Goal: Task Accomplishment & Management: Use online tool/utility

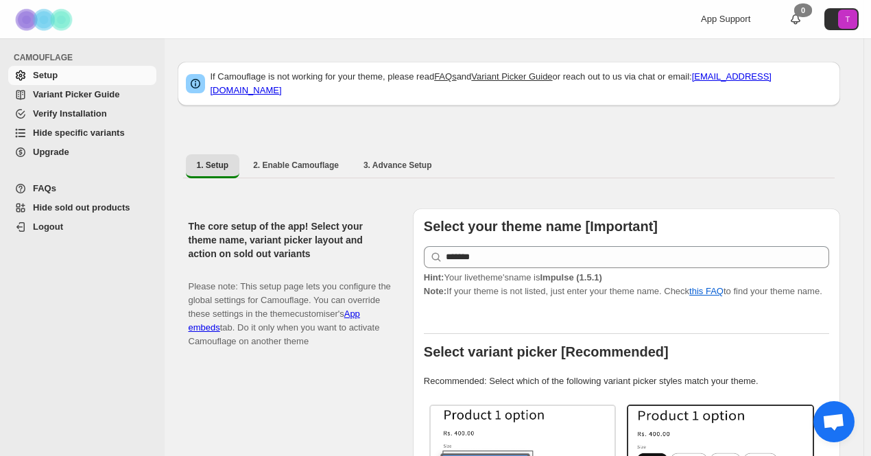
click at [82, 130] on span "Hide specific variants" at bounding box center [79, 133] width 92 height 10
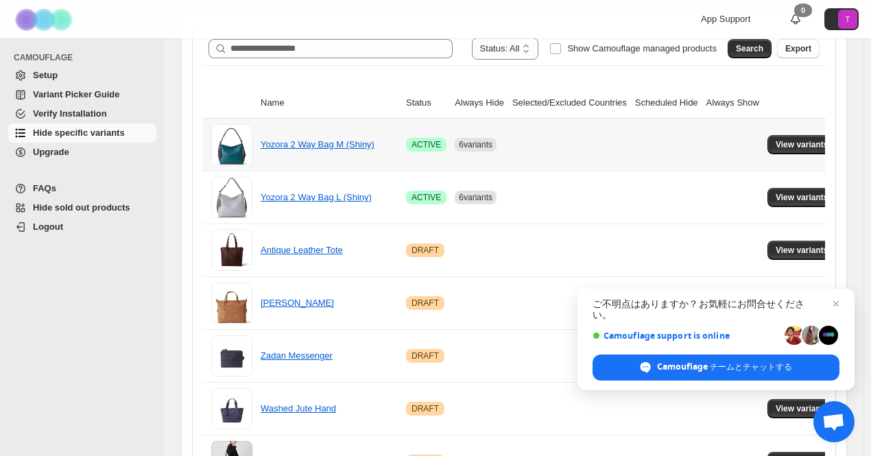
scroll to position [206, 0]
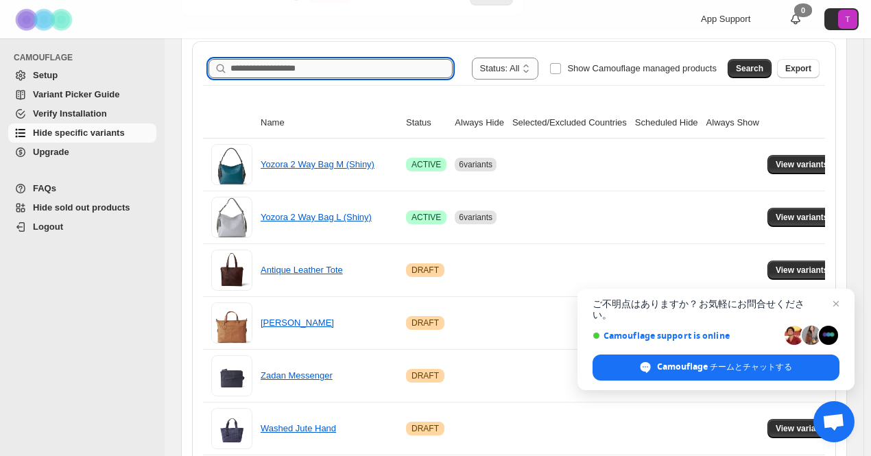
click at [264, 67] on input "Search product name" at bounding box center [342, 68] width 222 height 19
type input "*******"
click at [764, 63] on span "Search" at bounding box center [749, 68] width 27 height 11
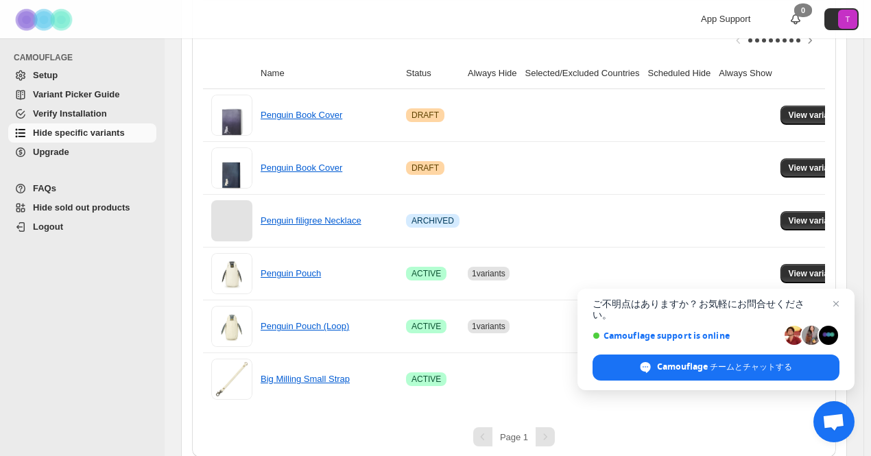
scroll to position [312, 0]
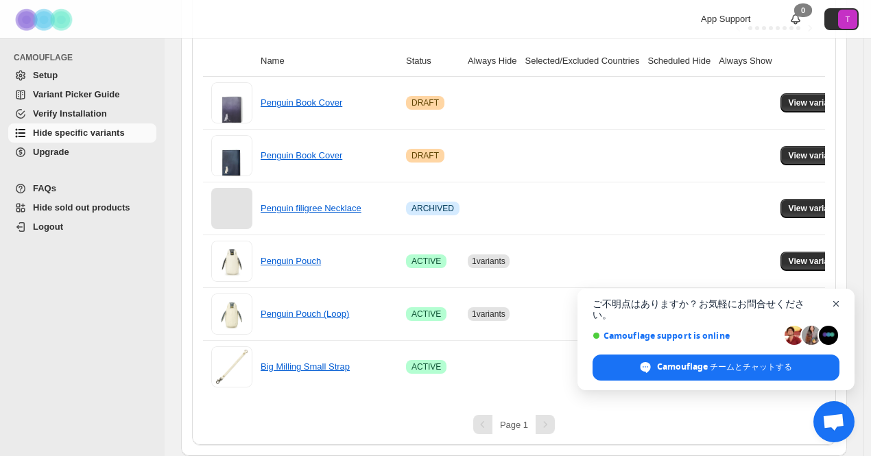
click at [840, 313] on span "チャットを閉じる" at bounding box center [836, 304] width 17 height 17
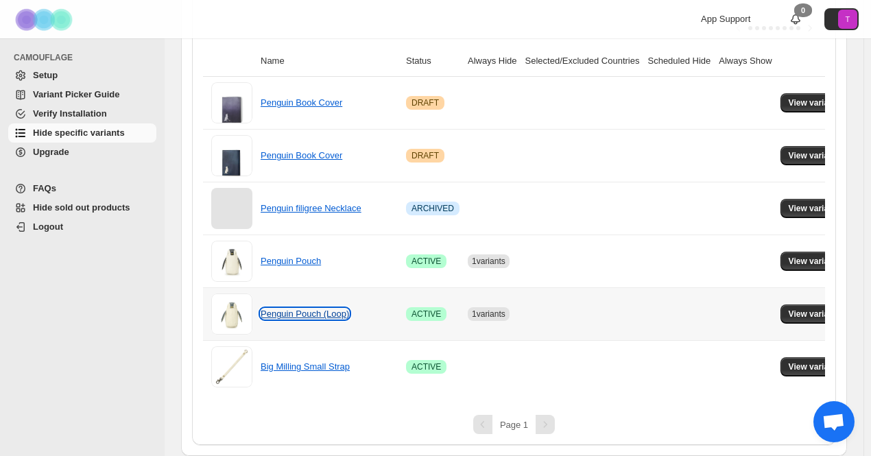
click at [323, 309] on link "Penguin Pouch (Loop)" at bounding box center [305, 314] width 89 height 10
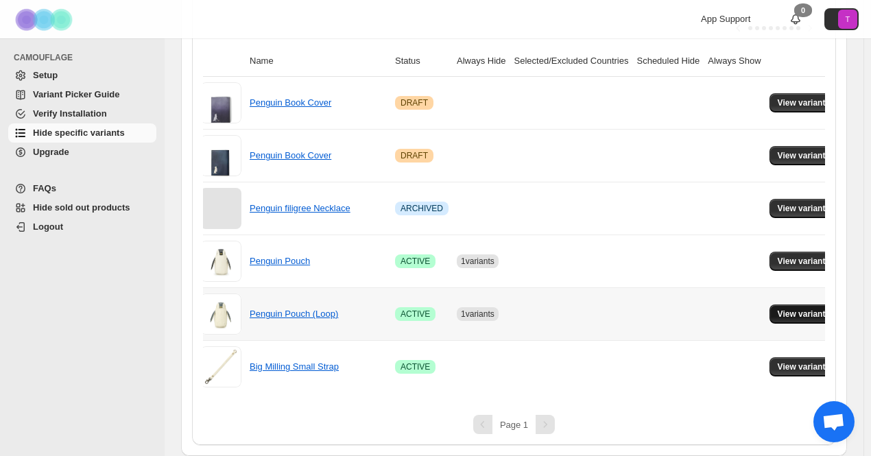
click at [778, 309] on span "View variants" at bounding box center [804, 314] width 53 height 11
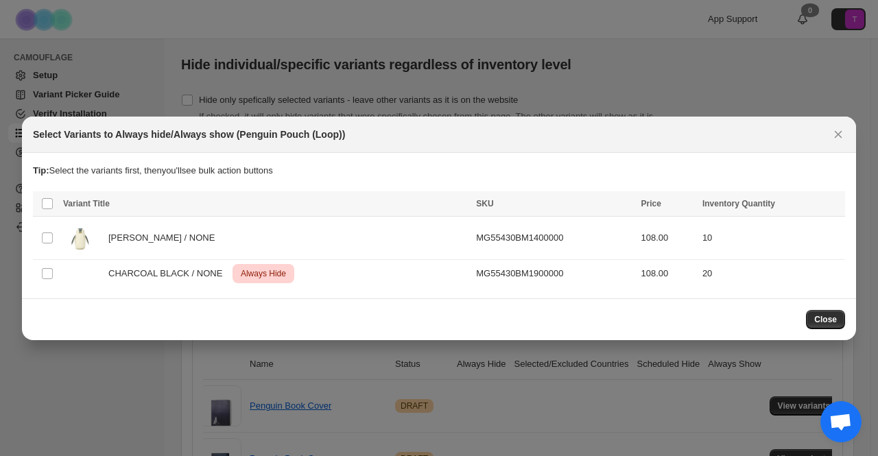
scroll to position [312, 0]
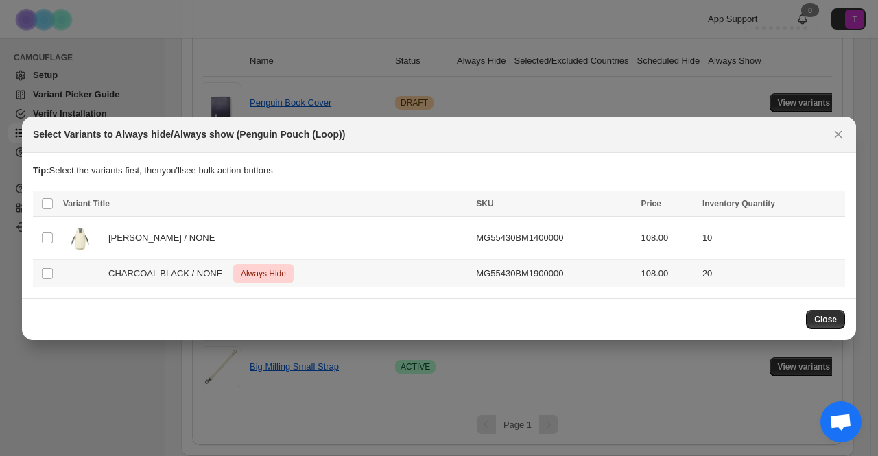
click at [189, 278] on span "CHARCOAL BLACK / NONE" at bounding box center [168, 274] width 121 height 14
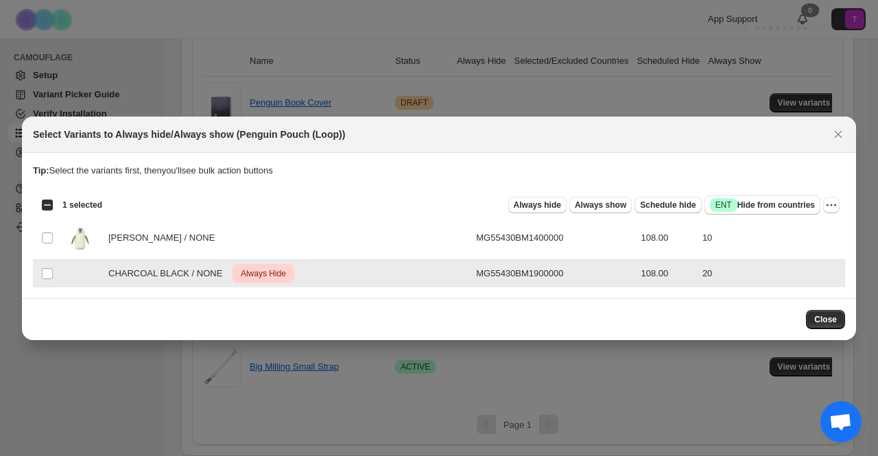
click at [189, 278] on span "CHARCOAL BLACK / NONE" at bounding box center [168, 274] width 121 height 14
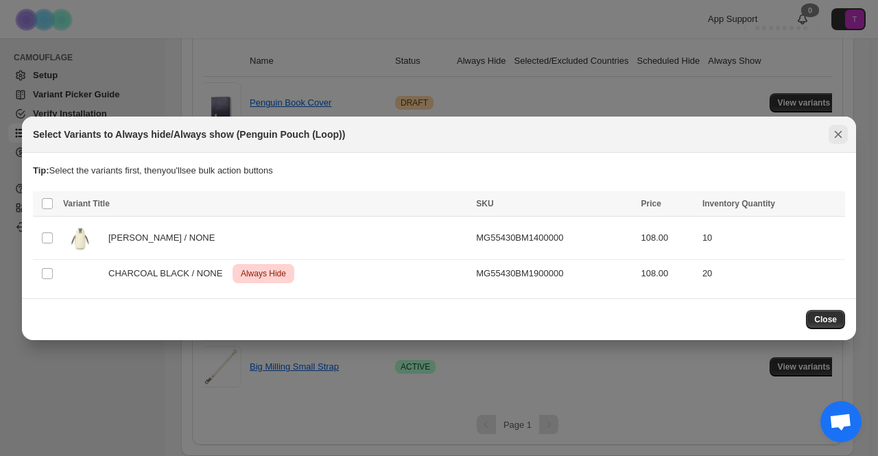
click at [834, 139] on icon "Close" at bounding box center [839, 135] width 14 height 14
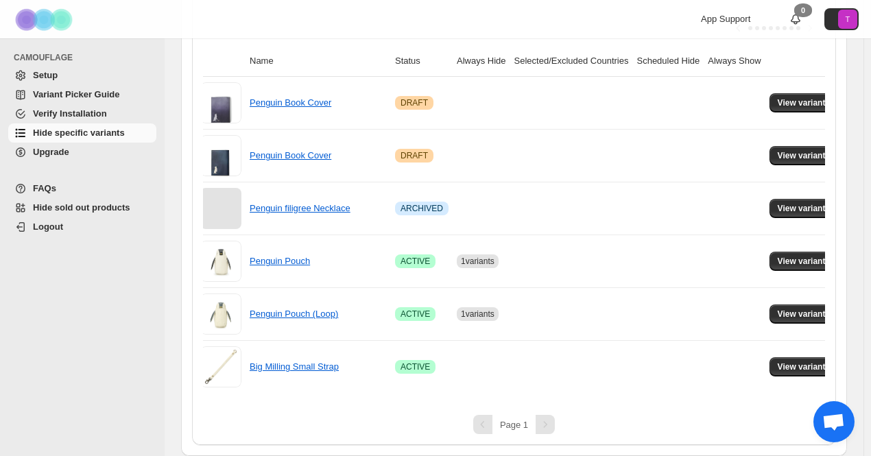
scroll to position [0, 0]
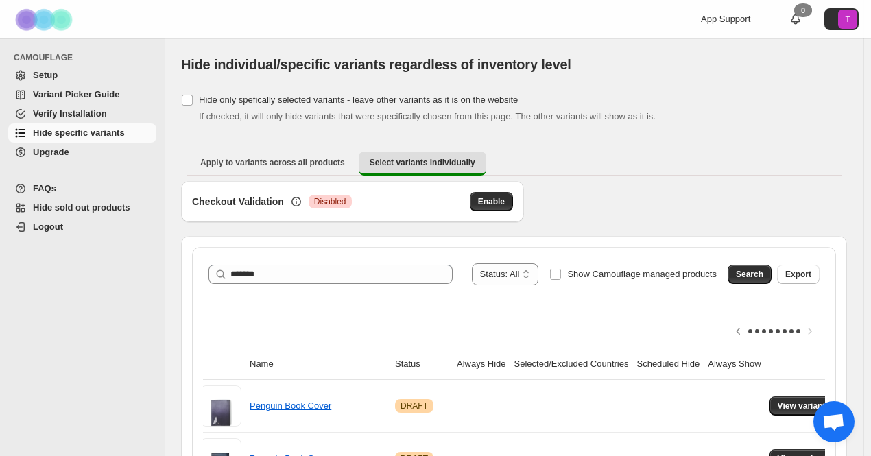
click at [25, 14] on img at bounding box center [45, 20] width 69 height 38
